Goal: Information Seeking & Learning: Learn about a topic

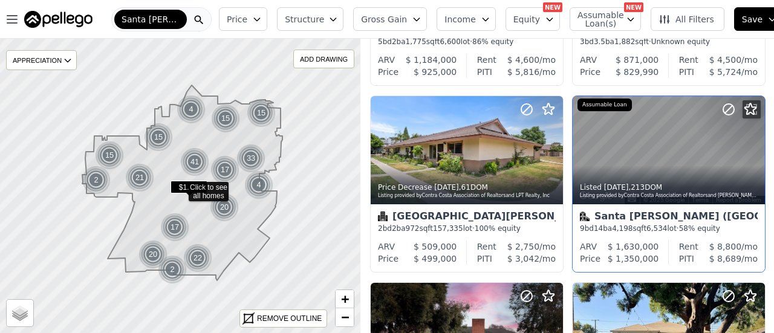
scroll to position [363, 0]
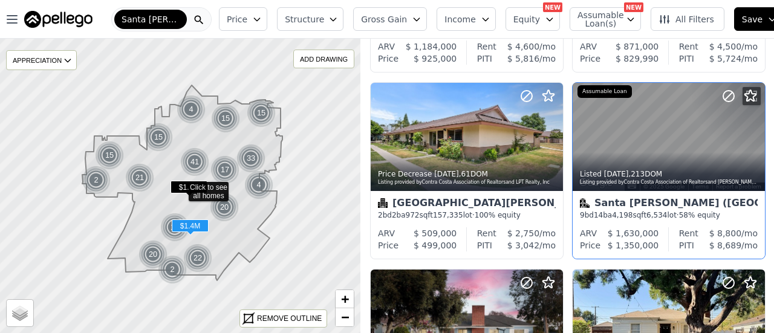
click at [636, 169] on div "Listed 3d ago , 213 DOM Listing provided by Contra Costa Association of Realtor…" at bounding box center [668, 176] width 192 height 29
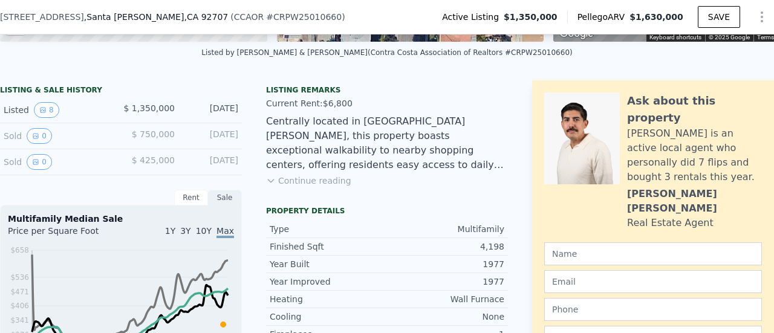
scroll to position [238, 0]
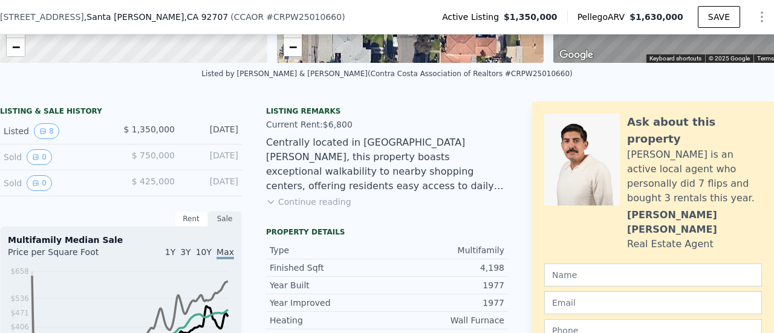
click at [299, 208] on button "Continue reading" at bounding box center [308, 202] width 85 height 12
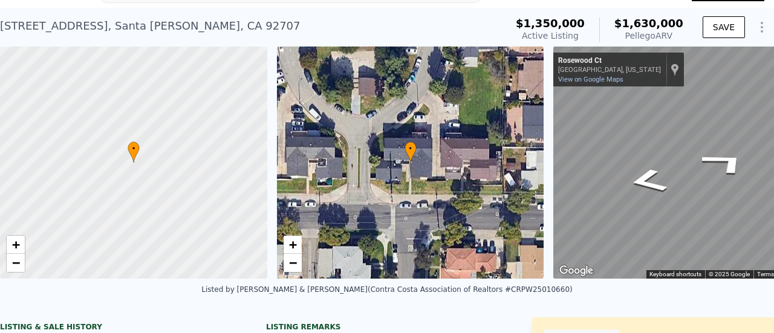
scroll to position [22, 0]
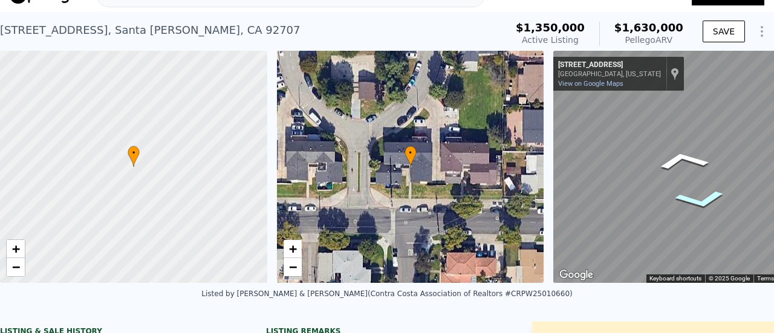
click at [694, 190] on icon "Go West, W Central Ave" at bounding box center [700, 200] width 82 height 30
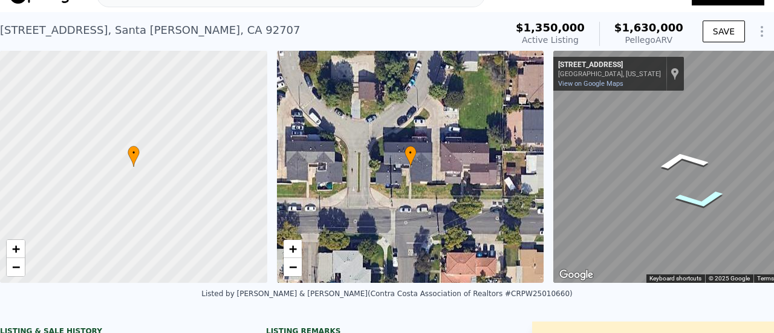
click at [694, 190] on icon "Go West, W Central Ave" at bounding box center [700, 200] width 82 height 30
click at [694, 190] on icon "Go West, W Central Ave" at bounding box center [703, 199] width 84 height 31
click at [383, 163] on div "• + −" at bounding box center [410, 167] width 267 height 232
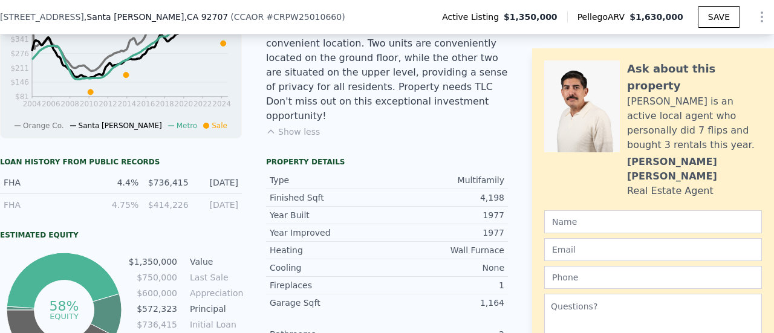
scroll to position [721, 0]
